Goal: Information Seeking & Learning: Learn about a topic

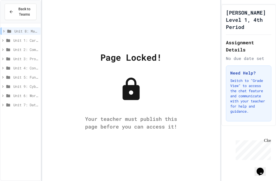
click at [11, 25] on div "Unit 8: Major & Emerging Technologies Unit 1: Careers & Professionalism Unit 2:…" at bounding box center [21, 101] width 40 height 157
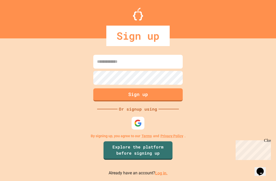
click at [114, 124] on div "Sign up Or signup using By signing up, you agree to our Terms and Privacy Polic…" at bounding box center [138, 115] width 276 height 132
click at [141, 127] on img at bounding box center [138, 123] width 8 height 8
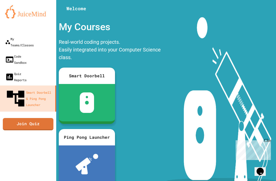
click at [18, 41] on div "My Teams/Classes" at bounding box center [19, 42] width 29 height 12
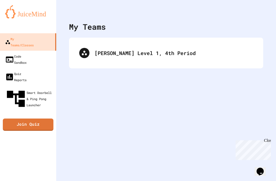
click at [15, 41] on div "My Teams/Classes" at bounding box center [19, 42] width 29 height 12
click at [12, 53] on div "Code Sandbox" at bounding box center [15, 59] width 21 height 12
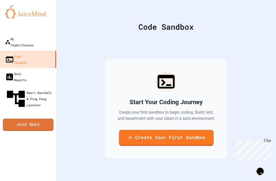
click at [15, 42] on link "My Teams/Classes" at bounding box center [28, 41] width 56 height 17
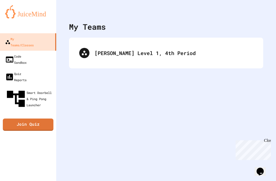
click at [119, 59] on div "[PERSON_NAME] Level 1, 4th Period" at bounding box center [166, 53] width 184 height 20
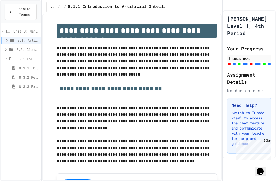
scroll to position [14, 0]
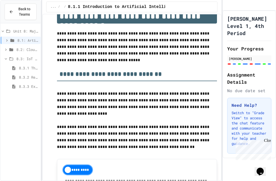
click at [16, 73] on div "8.3.2 Review - The Internet of Things and Big Data" at bounding box center [21, 76] width 40 height 7
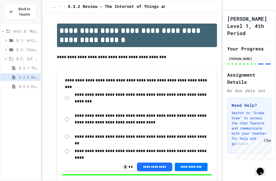
scroll to position [23, 0]
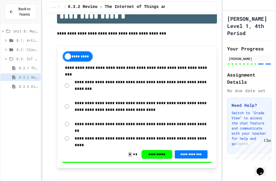
click at [14, 84] on icon at bounding box center [13, 86] width 3 height 4
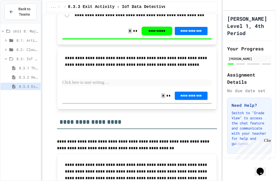
scroll to position [370, 0]
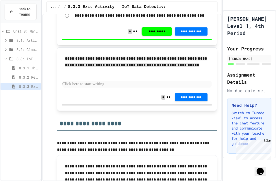
click at [187, 55] on p "**********" at bounding box center [137, 62] width 144 height 14
click at [64, 47] on div "**********" at bounding box center [137, 78] width 160 height 63
click at [202, 55] on div "**********" at bounding box center [136, 62] width 149 height 19
click at [197, 81] on p at bounding box center [136, 84] width 149 height 7
click at [64, 81] on p at bounding box center [136, 84] width 149 height 7
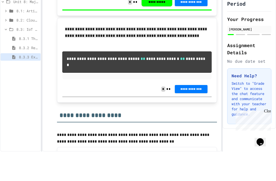
click at [192, 116] on span "**********" at bounding box center [191, 118] width 25 height 4
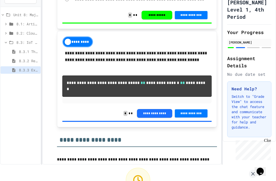
click at [250, 170] on icon at bounding box center [253, 173] width 6 height 6
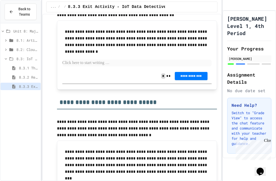
scroll to position [531, 0]
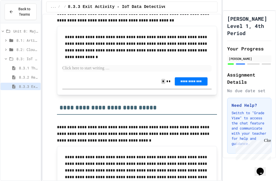
click at [202, 65] on p at bounding box center [136, 68] width 149 height 7
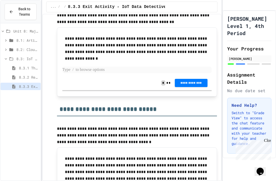
scroll to position [530, 0]
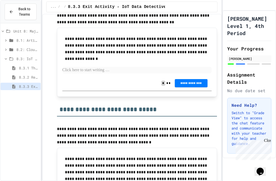
click at [70, 35] on p "**********" at bounding box center [137, 45] width 144 height 20
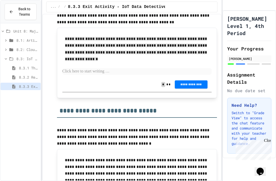
click at [134, 68] on p at bounding box center [136, 71] width 149 height 7
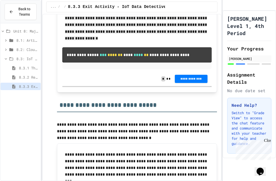
scroll to position [548, 0]
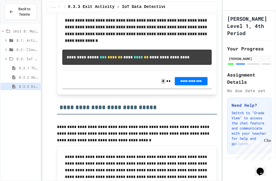
click at [188, 77] on button "**********" at bounding box center [191, 81] width 33 height 8
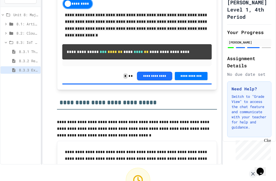
click at [256, 169] on button at bounding box center [253, 173] width 8 height 8
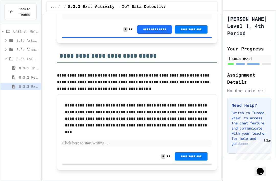
scroll to position [611, 0]
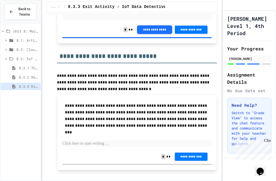
click at [167, 140] on p at bounding box center [136, 143] width 149 height 7
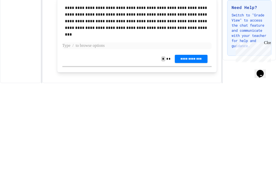
scroll to position [604, 0]
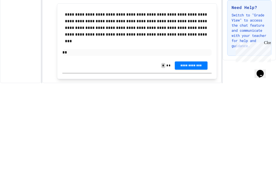
click at [195, 159] on button "**********" at bounding box center [191, 163] width 33 height 8
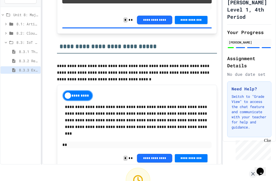
click at [252, 170] on icon at bounding box center [253, 173] width 6 height 6
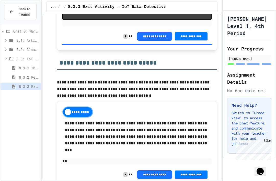
click at [16, 73] on div "8.3.2 Review - The Internet of Things and Big Data" at bounding box center [21, 76] width 40 height 7
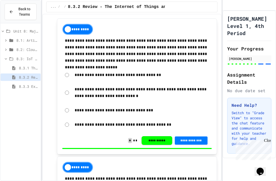
scroll to position [993, 0]
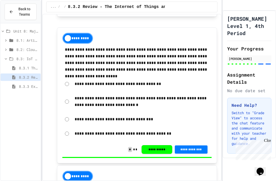
click at [16, 66] on icon at bounding box center [14, 68] width 6 height 5
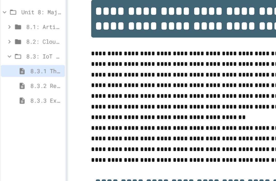
scroll to position [23, 0]
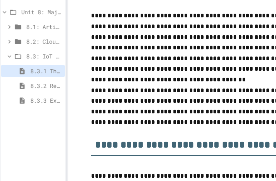
click at [14, 73] on div "8.3.2 Review - The Internet of Things and Big Data" at bounding box center [21, 76] width 40 height 7
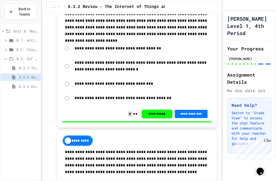
scroll to position [1004, 0]
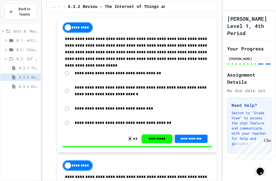
click at [23, 66] on span "8.3.1 The Internet of Things and Big Data: Our Connected Digital World" at bounding box center [29, 67] width 20 height 5
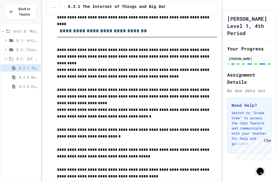
scroll to position [2679, 0]
